Goal: Information Seeking & Learning: Learn about a topic

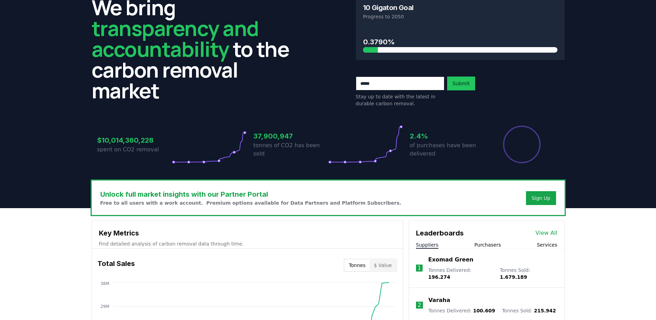
scroll to position [24, 0]
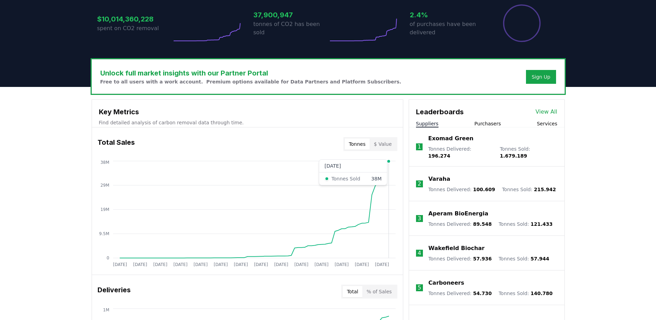
scroll to position [197, 0]
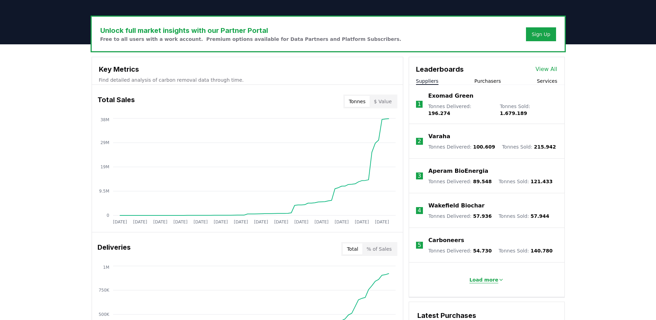
click at [498, 277] on icon at bounding box center [501, 280] width 6 height 6
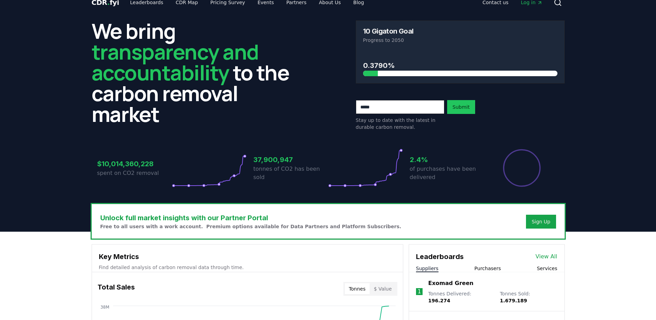
scroll to position [0, 0]
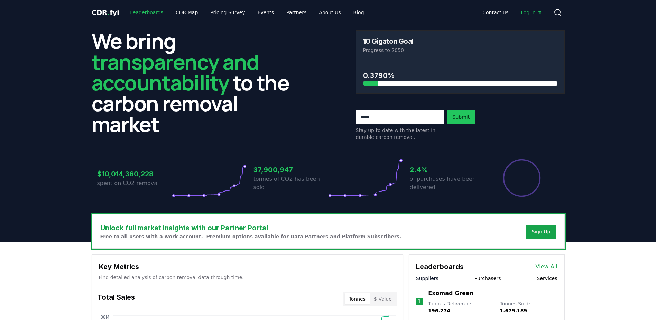
click at [137, 7] on link "Leaderboards" at bounding box center [147, 12] width 44 height 12
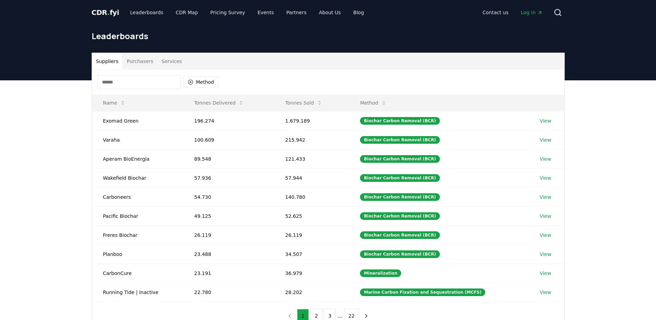
click at [139, 82] on input at bounding box center [139, 82] width 83 height 14
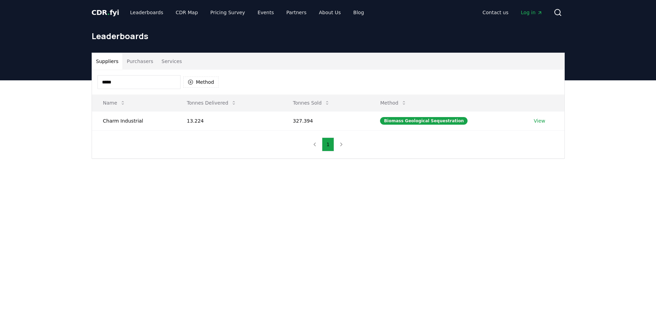
type input "*****"
click at [536, 118] on link "View" at bounding box center [539, 120] width 11 height 7
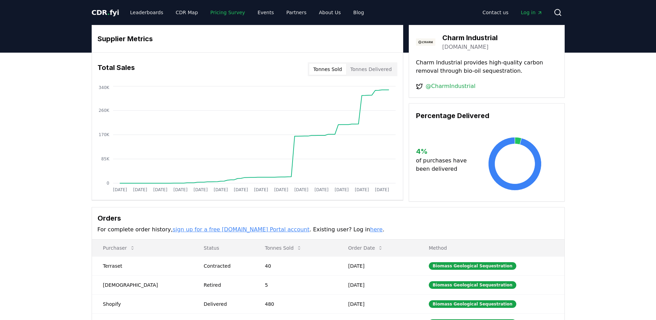
click at [223, 9] on link "Pricing Survey" at bounding box center [228, 12] width 46 height 12
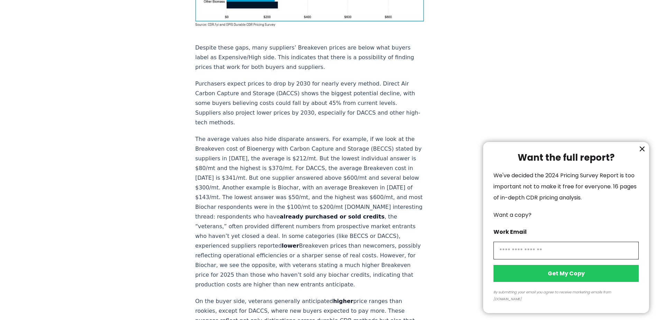
scroll to position [726, 0]
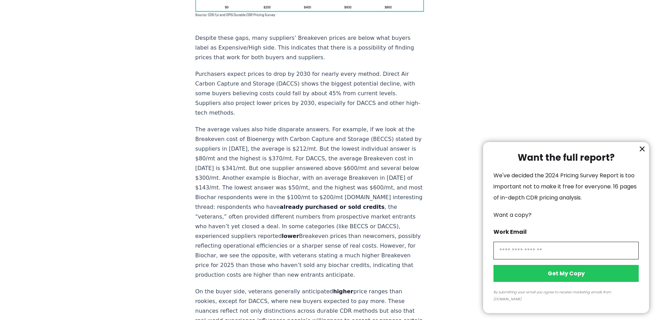
click at [639, 153] on icon "information" at bounding box center [642, 149] width 8 height 8
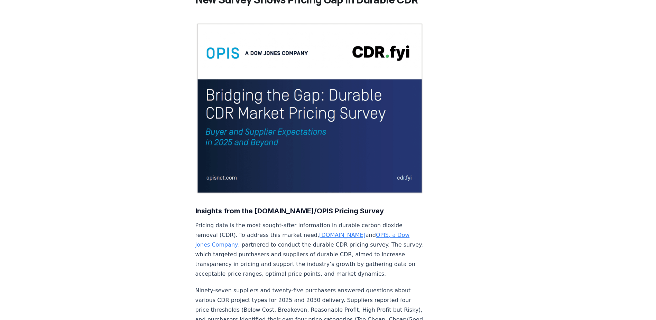
scroll to position [0, 0]
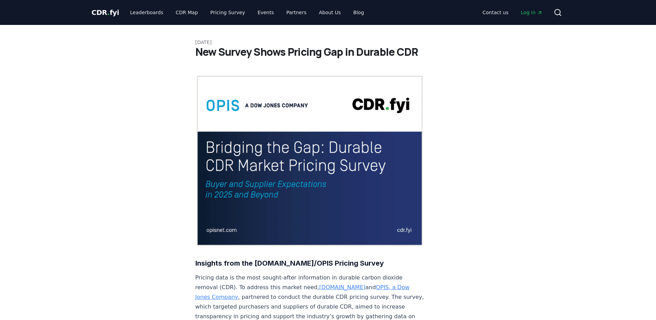
click at [97, 11] on span "CDR . fyi" at bounding box center [106, 12] width 28 height 8
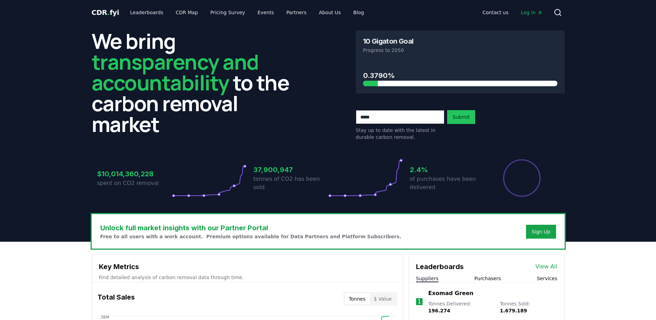
click at [408, 237] on div "Unlock full market insights with our Partner Portal Free to all users with a wo…" at bounding box center [328, 231] width 472 height 34
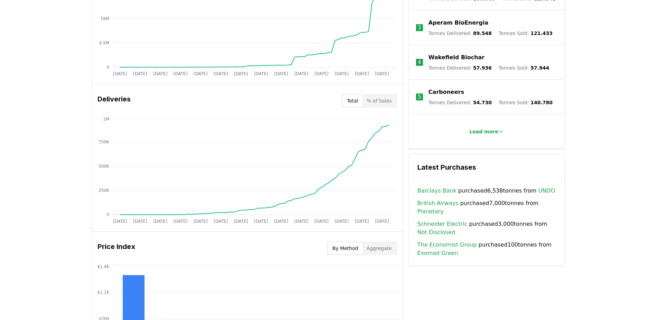
scroll to position [346, 0]
click at [135, 213] on circle at bounding box center [136, 213] width 3 height 3
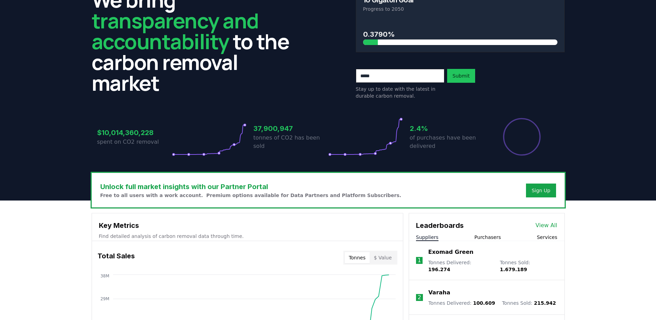
scroll to position [0, 0]
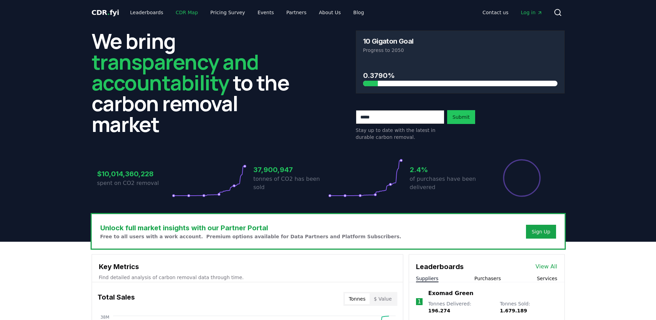
click at [175, 12] on link "CDR Map" at bounding box center [186, 12] width 33 height 12
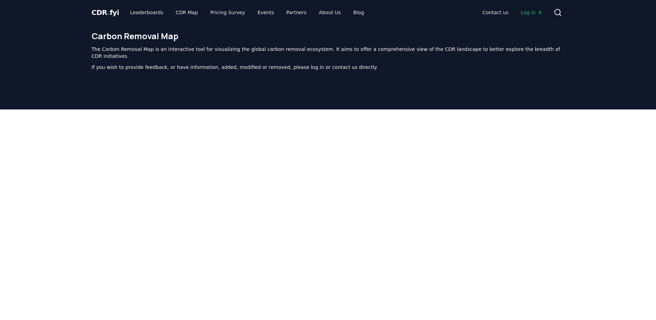
scroll to position [213, 0]
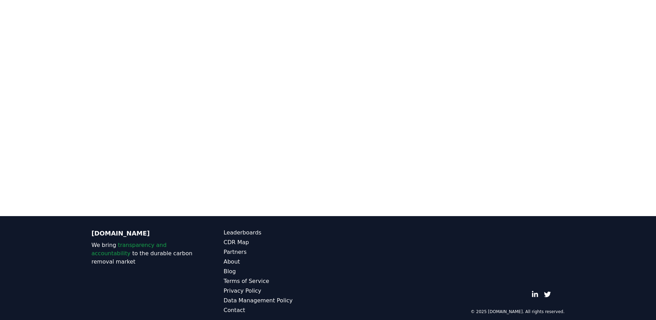
drag, startPoint x: 605, startPoint y: 72, endPoint x: 603, endPoint y: 111, distance: 38.8
click at [603, 111] on div at bounding box center [328, 56] width 656 height 320
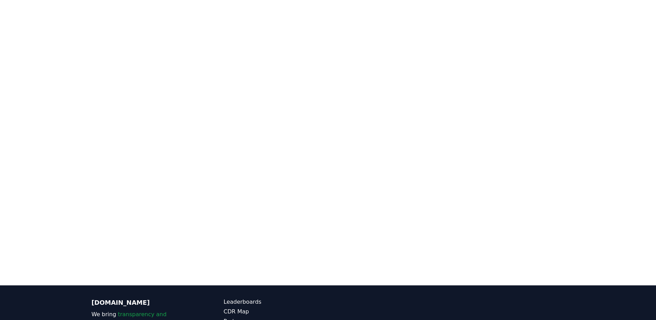
scroll to position [178, 0]
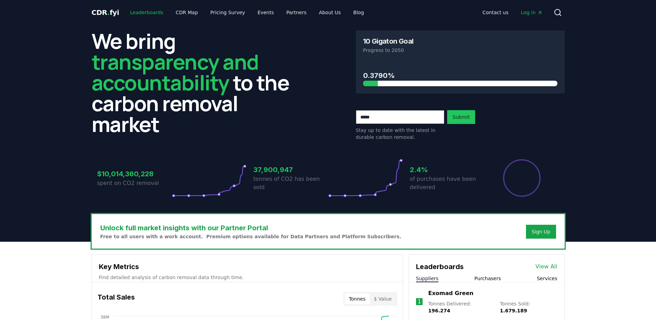
click at [142, 13] on link "Leaderboards" at bounding box center [147, 12] width 44 height 12
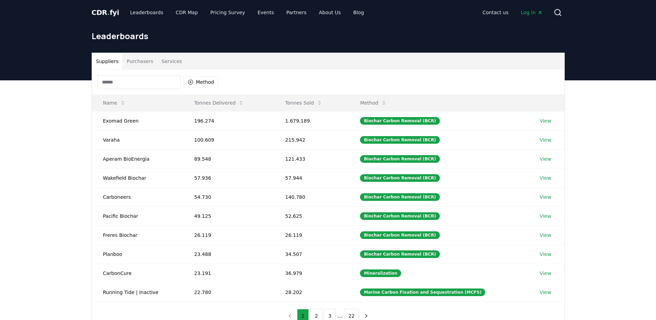
click at [131, 81] on input at bounding box center [139, 82] width 83 height 14
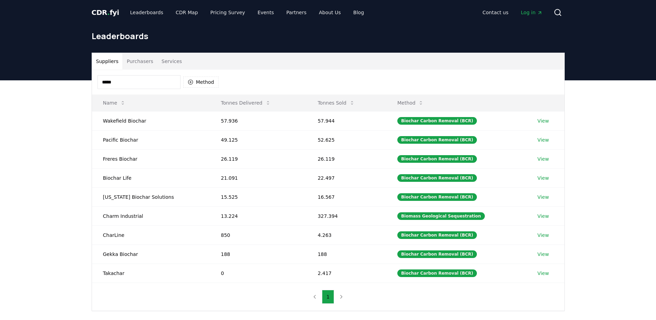
type input "*****"
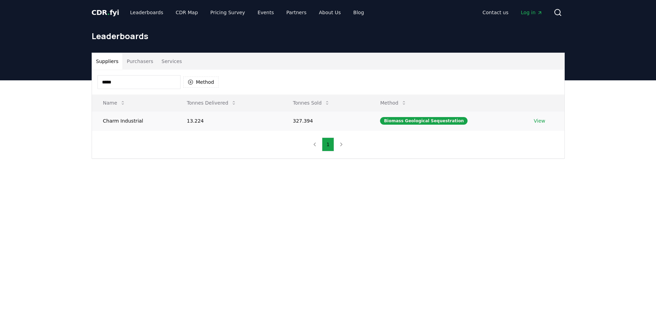
click at [539, 120] on link "View" at bounding box center [539, 120] width 11 height 7
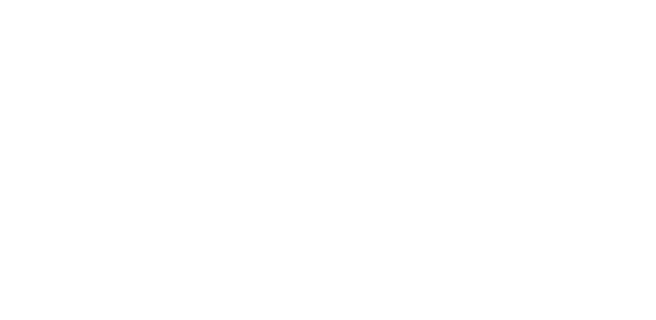
scroll to position [415, 0]
